Goal: Transaction & Acquisition: Purchase product/service

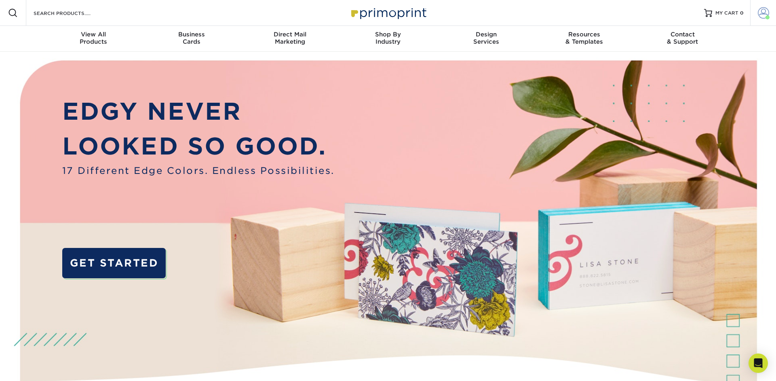
click at [760, 12] on span at bounding box center [763, 12] width 11 height 11
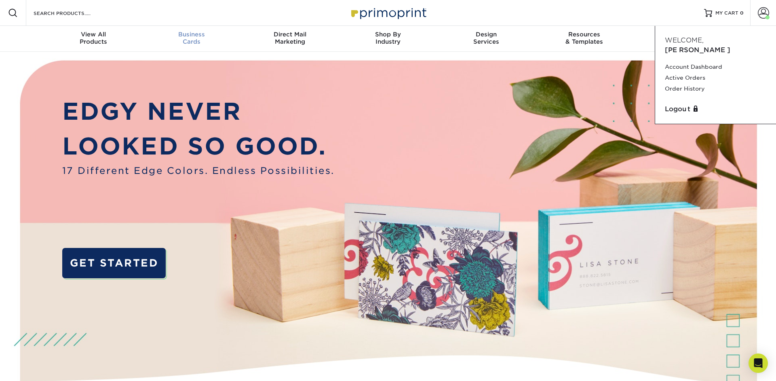
click at [203, 36] on span "Business" at bounding box center [192, 34] width 98 height 7
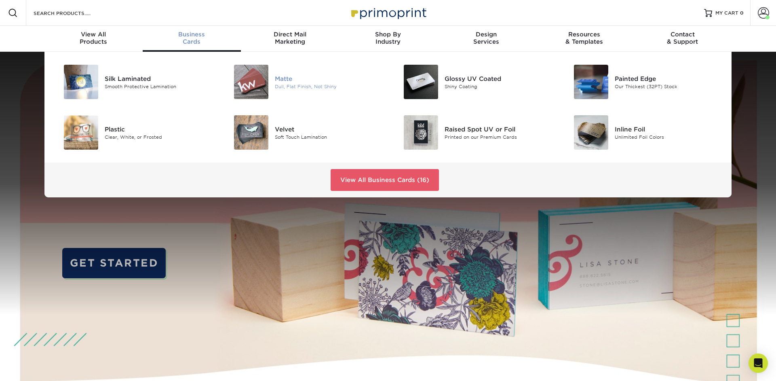
click at [253, 76] on img at bounding box center [251, 82] width 34 height 34
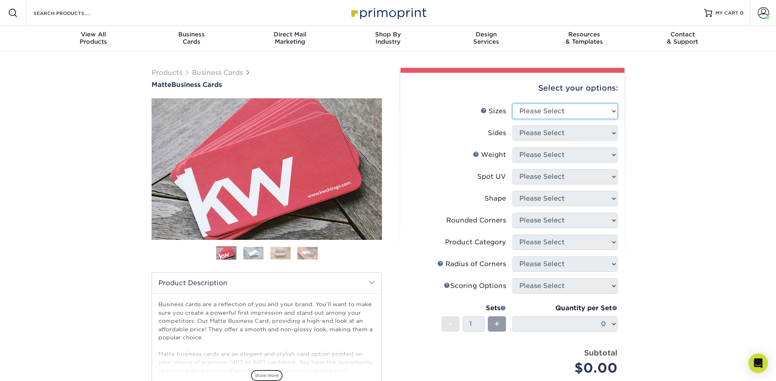
select select "2.00x3.50"
click option "2" x 3.5" - Standard" at bounding box center [0, 0] width 0 height 0
select select "13abbda7-1d64-4f25-8bb2-c179b224825d"
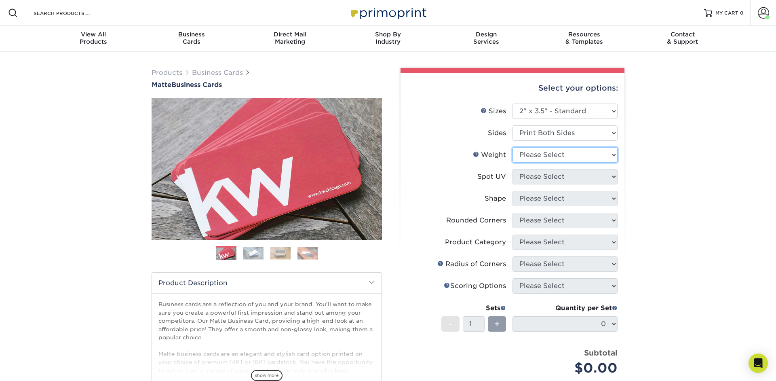
select select "16PT"
select select "3"
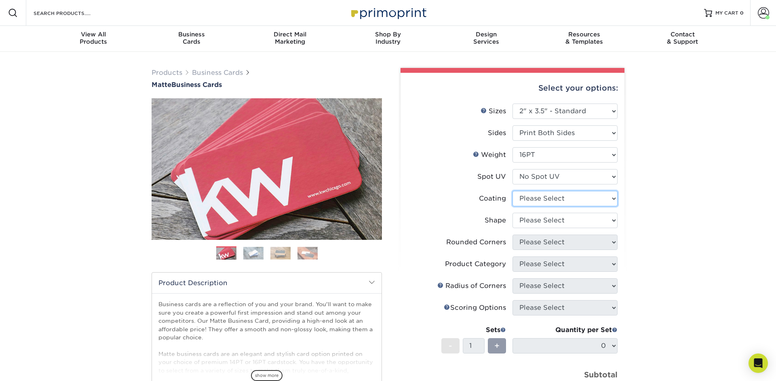
select select "121bb7b5-3b4d-429f-bd8d-bbf80e953313"
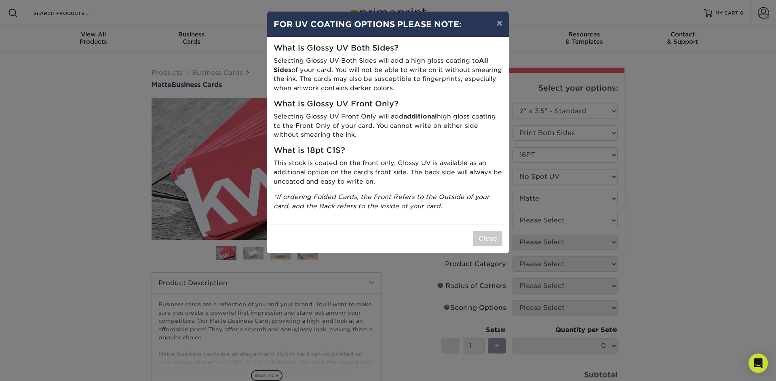
click at [589, 217] on div "× FOR UV COATING OPTIONS PLEASE NOTE: What is Glossy UV Both Sides? Selecting G…" at bounding box center [388, 190] width 776 height 381
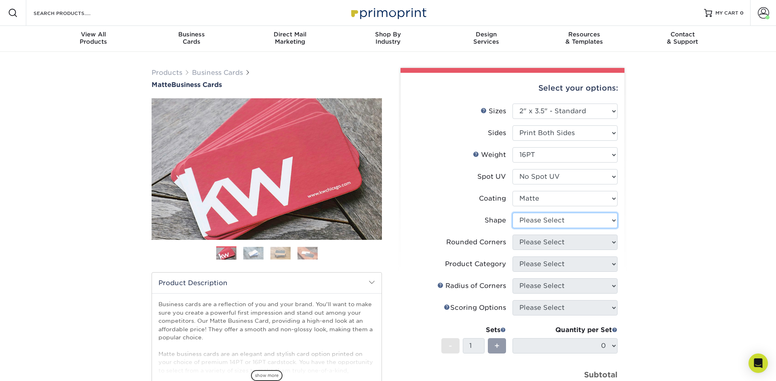
select select "standard"
select select "0"
click option "No" at bounding box center [0, 0] width 0 height 0
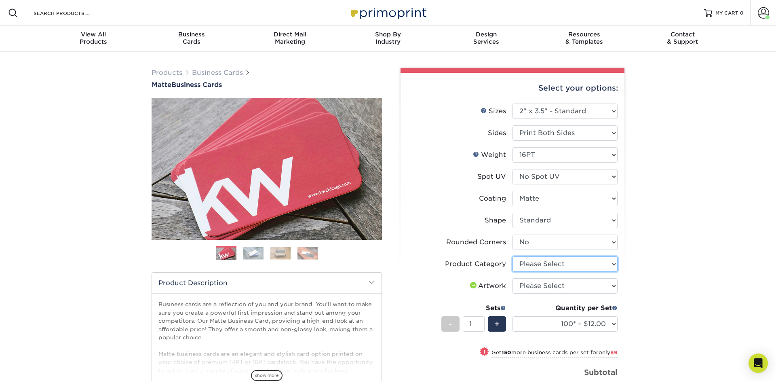
select select "3b5148f1-0588-4f88-a218-97bcfdce65c1"
click option "Business Cards" at bounding box center [0, 0] width 0 height 0
click at [513, 316] on select "100* – $12.00 250* – $21.00 500 – $42.00 1000 – $53.00 2500 – $95.00 5000 – $18…" at bounding box center [565, 323] width 105 height 15
select select "100* – $12.00"
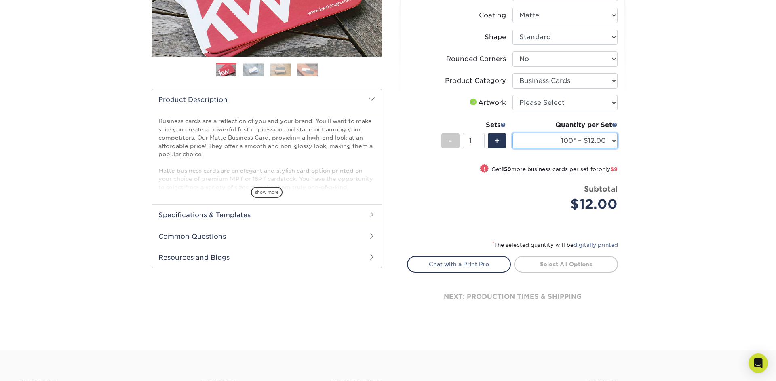
scroll to position [184, 0]
select select "upload"
click option "I will upload files" at bounding box center [0, 0] width 0 height 0
click at [513, 133] on select "100* – $12.00 250* – $21.00 500 – $42.00 1000 – $53.00 2500 – $95.00 5000 – $18…" at bounding box center [565, 140] width 105 height 15
select select "250* – $21.00"
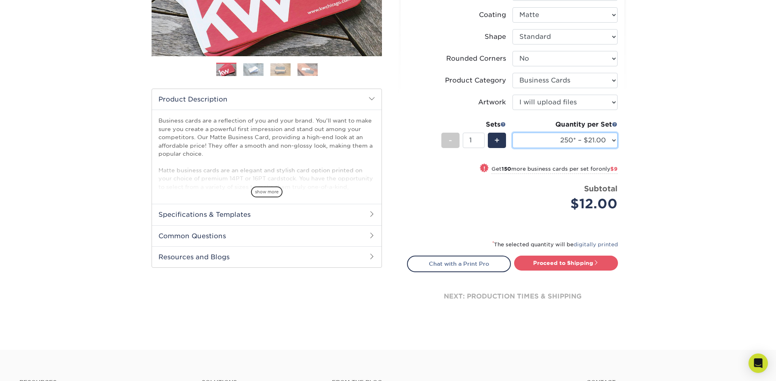
click option "250* – $21.00" at bounding box center [0, 0] width 0 height 0
click at [579, 261] on link "Proceed to Shipping" at bounding box center [566, 262] width 104 height 15
type input "Set 1"
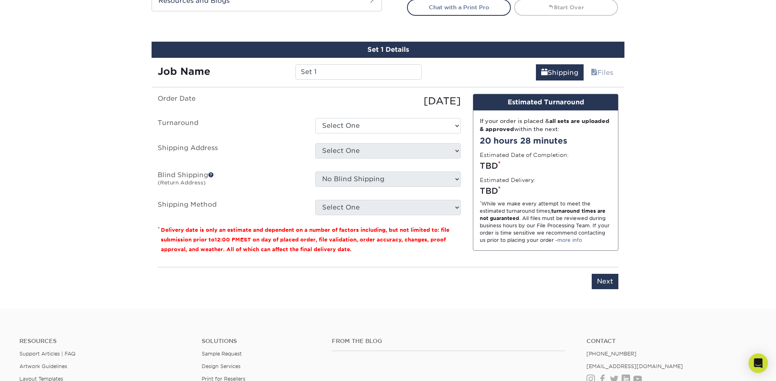
scroll to position [461, 0]
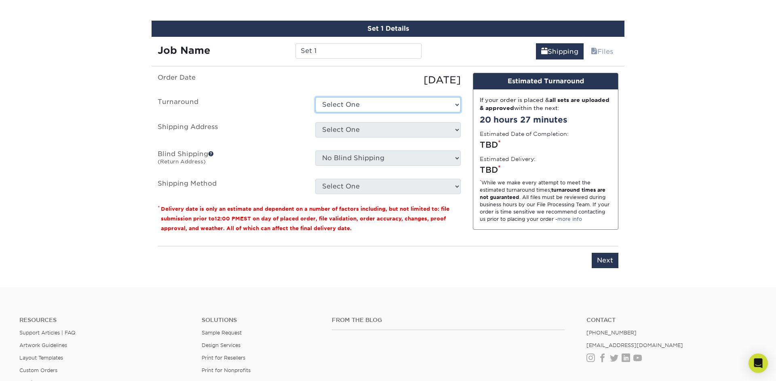
select select "23721297-b68b-4846-ba83-3171e6bd9d78"
click option "2-4 Business Days" at bounding box center [0, 0] width 0 height 0
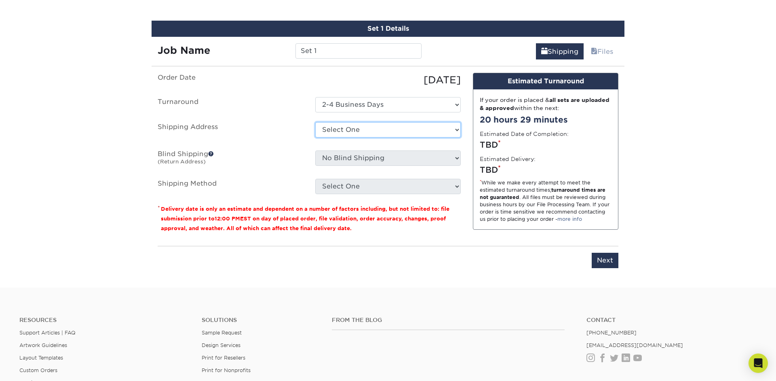
select select "272155"
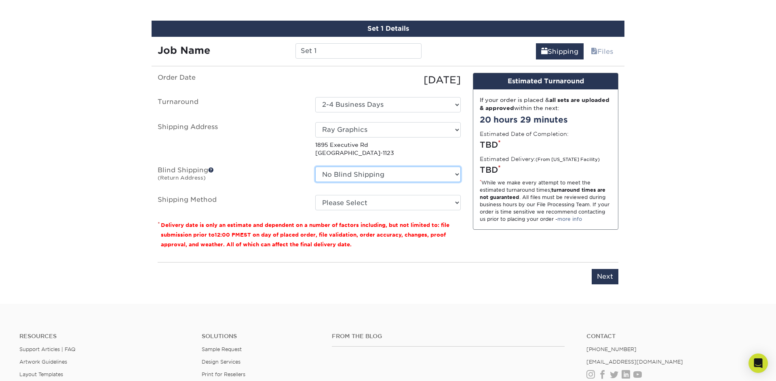
select select "272155"
click option "Ray Graphics" at bounding box center [0, 0] width 0 height 0
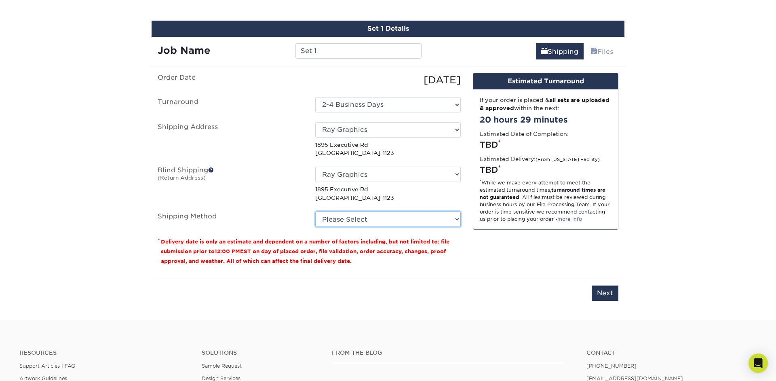
select select "03"
click option "Ground Shipping (+$7.84)" at bounding box center [0, 0] width 0 height 0
